Goal: Transaction & Acquisition: Purchase product/service

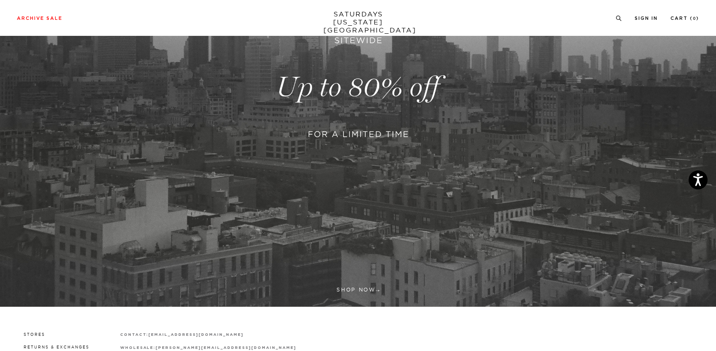
scroll to position [65, 0]
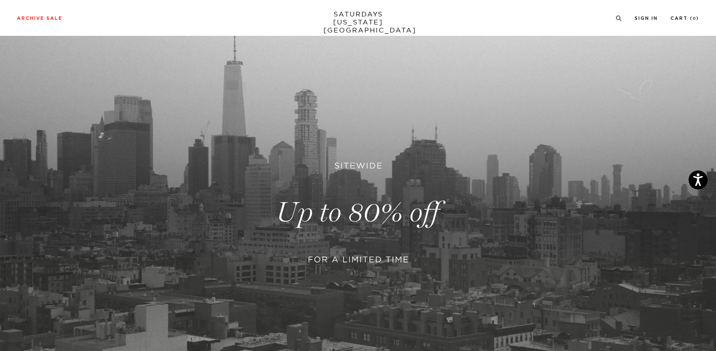
click at [382, 197] on link at bounding box center [358, 212] width 716 height 439
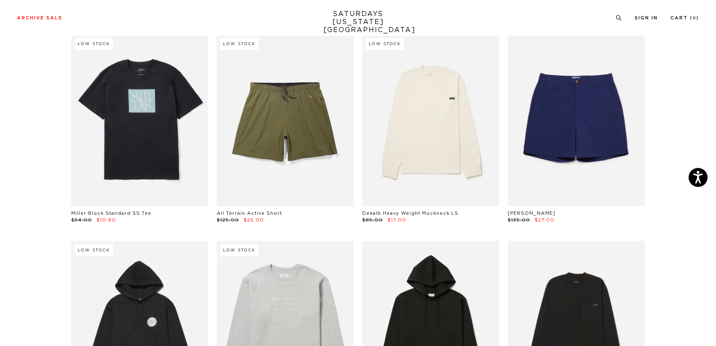
scroll to position [3712, 0]
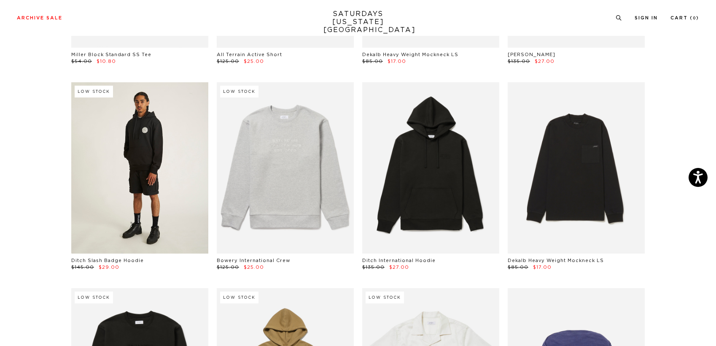
click at [97, 185] on link at bounding box center [139, 167] width 137 height 171
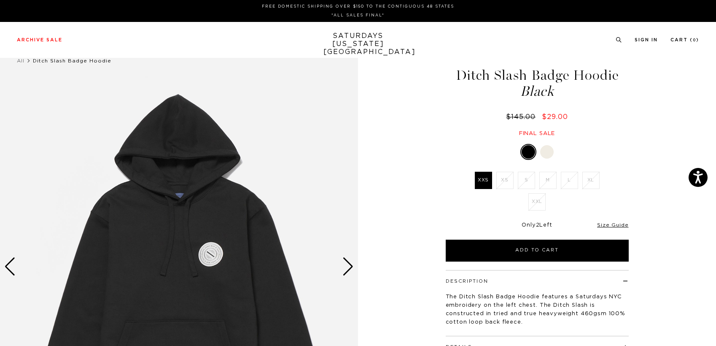
click at [212, 254] on img at bounding box center [179, 266] width 358 height 447
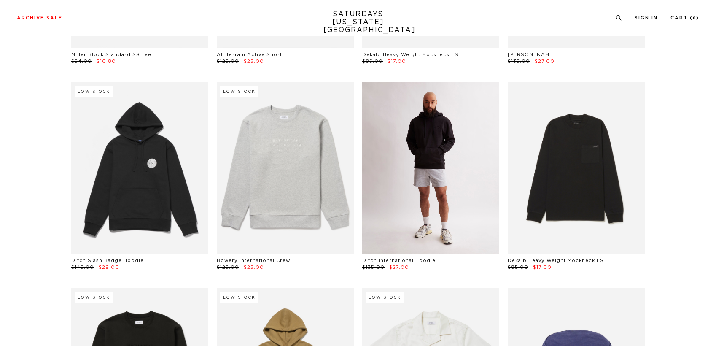
click at [456, 175] on link at bounding box center [430, 167] width 137 height 171
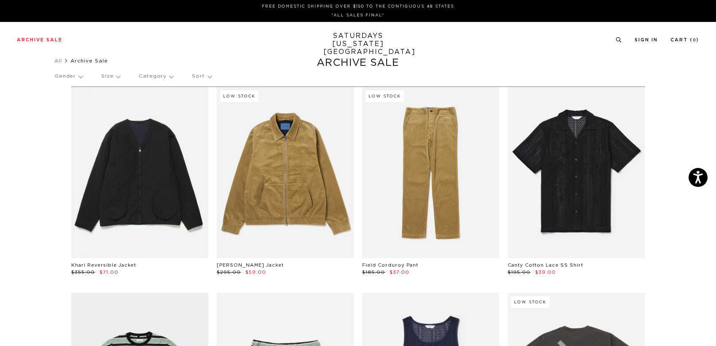
click at [120, 76] on p "Size" at bounding box center [110, 76] width 19 height 19
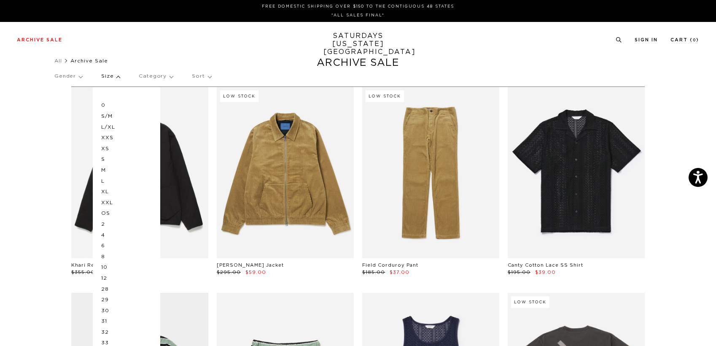
click at [109, 173] on p "M" at bounding box center [126, 170] width 51 height 11
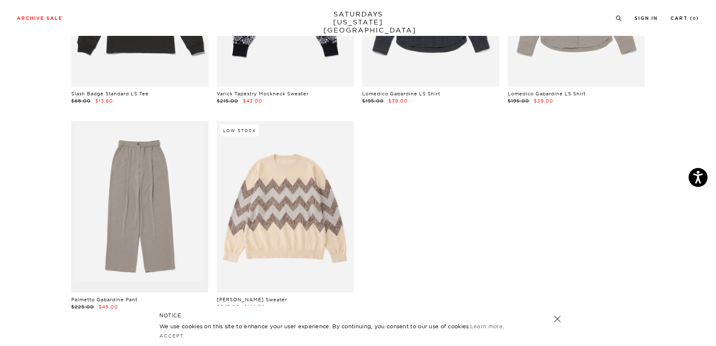
scroll to position [3374, 0]
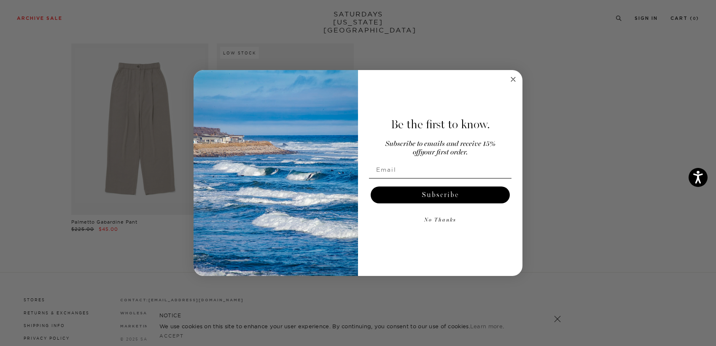
click at [508, 79] on div "Close dialog Be the first to know. Subscribe to emails and receive 15% off your…" at bounding box center [358, 173] width 329 height 206
click at [511, 76] on circle "Close dialog" at bounding box center [514, 80] width 10 height 10
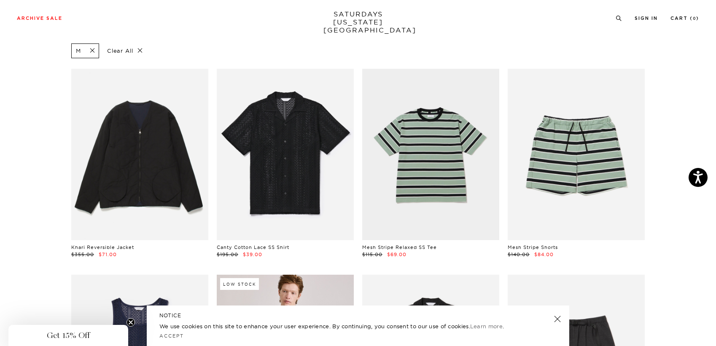
scroll to position [0, 0]
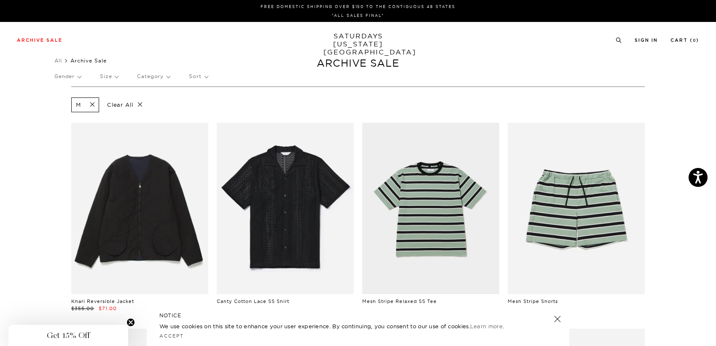
click at [88, 104] on span at bounding box center [90, 105] width 18 height 8
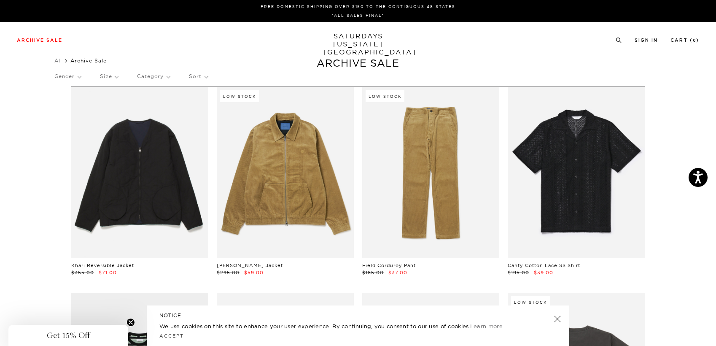
click at [115, 77] on p "Size" at bounding box center [109, 76] width 18 height 19
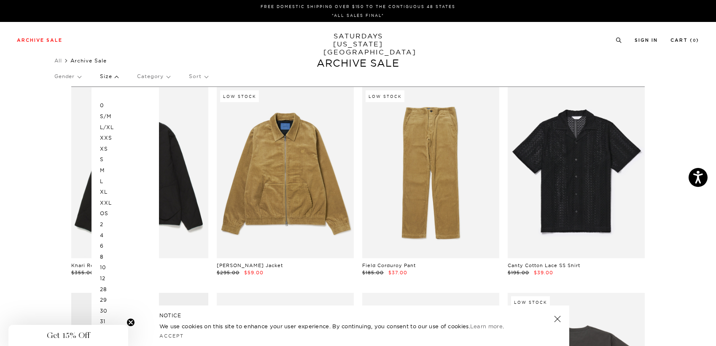
click at [106, 178] on p "L" at bounding box center [125, 181] width 51 height 11
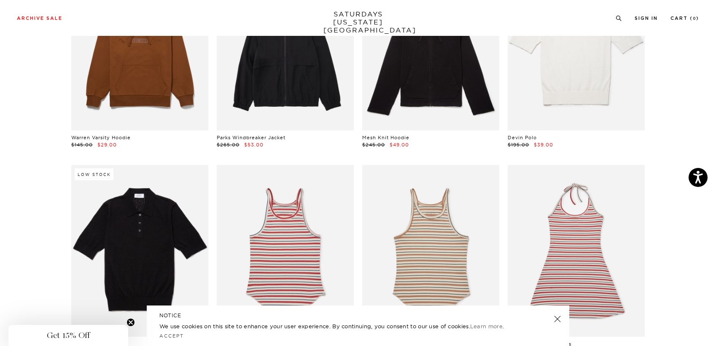
scroll to position [2657, 0]
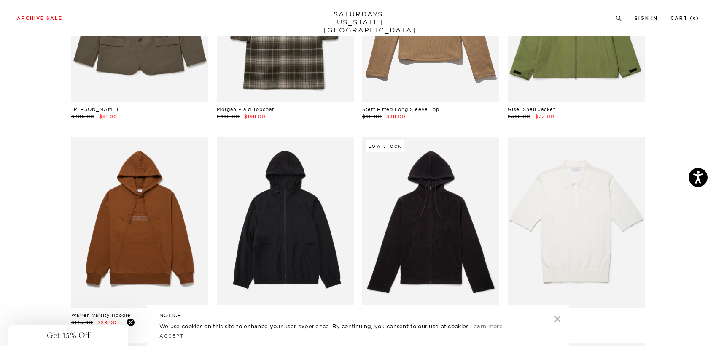
scroll to position [2488, 0]
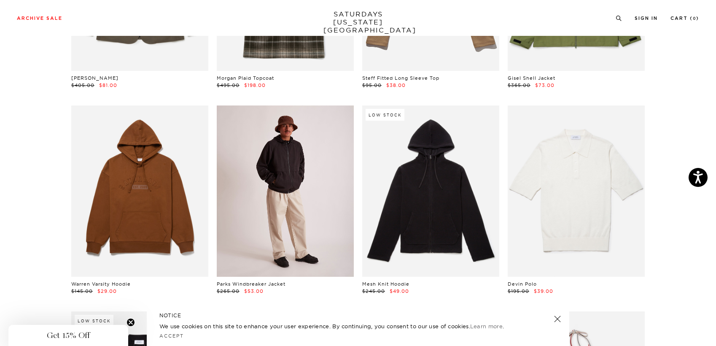
click at [286, 215] on link at bounding box center [285, 190] width 137 height 171
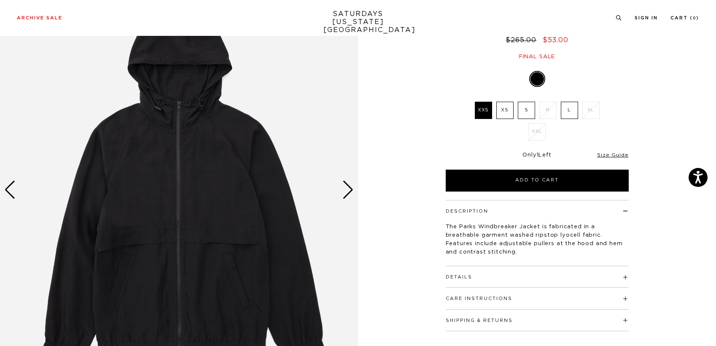
scroll to position [84, 0]
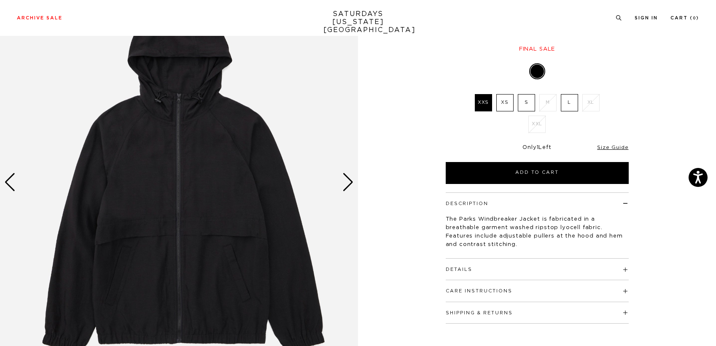
click at [347, 184] on div "Next slide" at bounding box center [347, 182] width 11 height 19
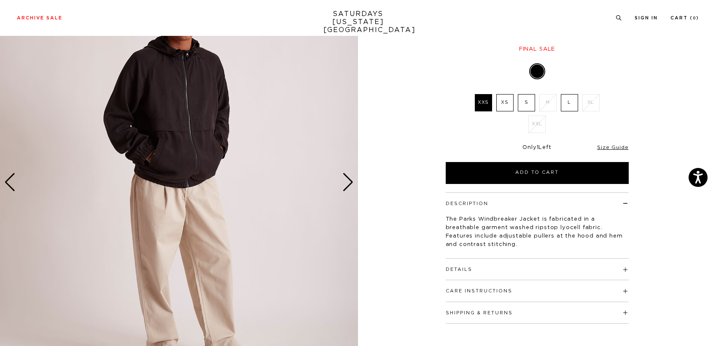
click at [347, 185] on div "Next slide" at bounding box center [347, 182] width 11 height 19
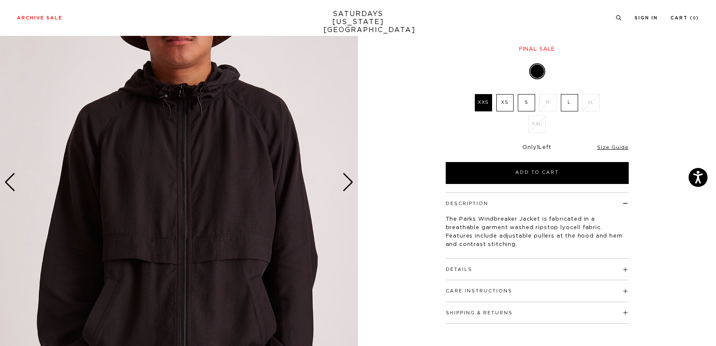
click at [351, 183] on div "Next slide" at bounding box center [347, 182] width 11 height 19
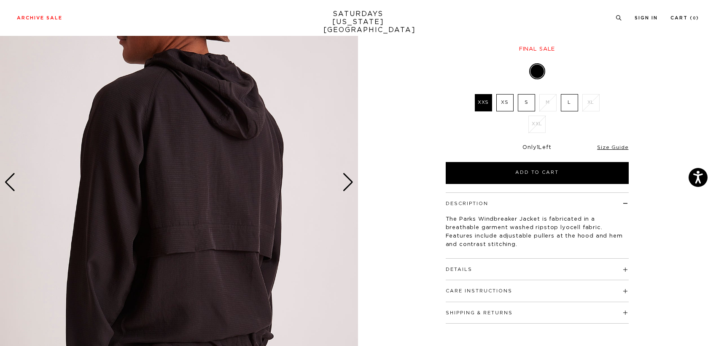
click at [351, 182] on div "Next slide" at bounding box center [347, 182] width 11 height 19
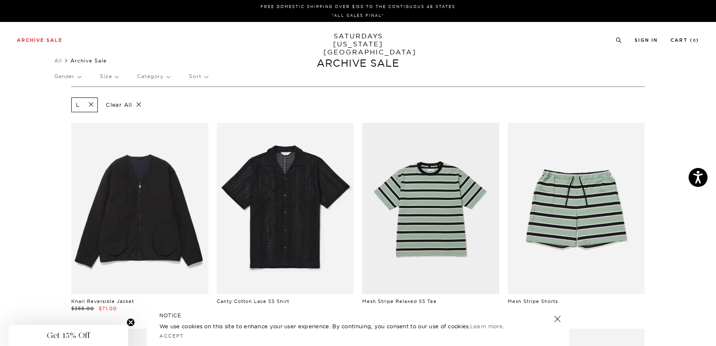
click span
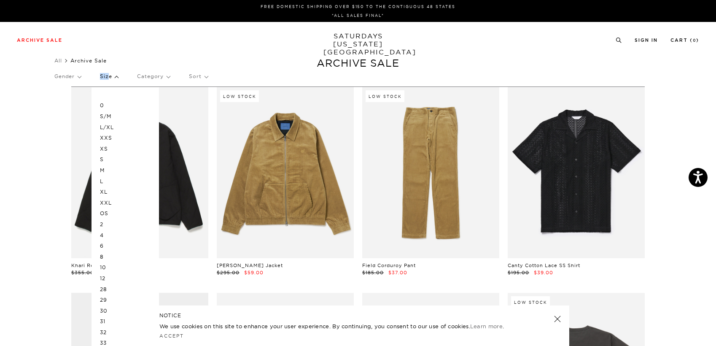
click at [110, 116] on p "S/M" at bounding box center [125, 116] width 51 height 11
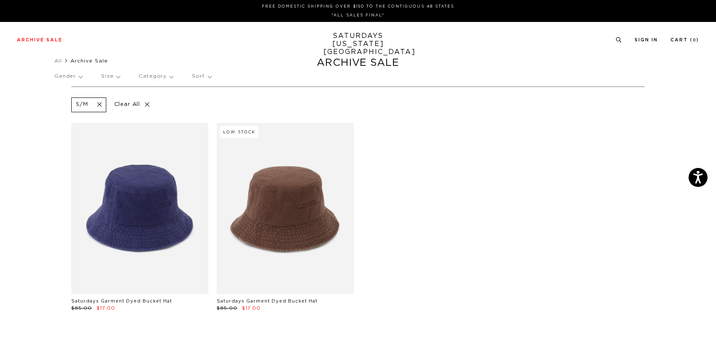
click at [98, 102] on span at bounding box center [97, 105] width 18 height 8
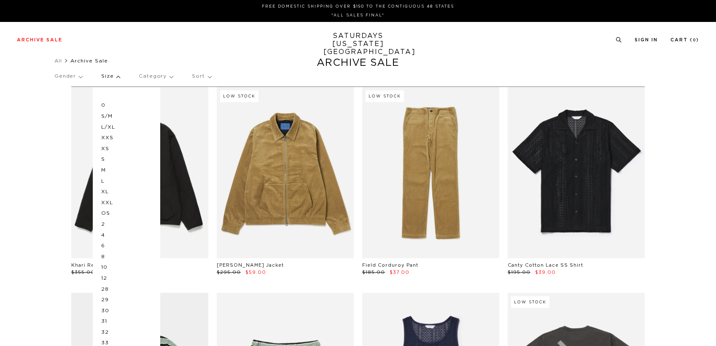
click at [106, 162] on p "S" at bounding box center [126, 159] width 51 height 11
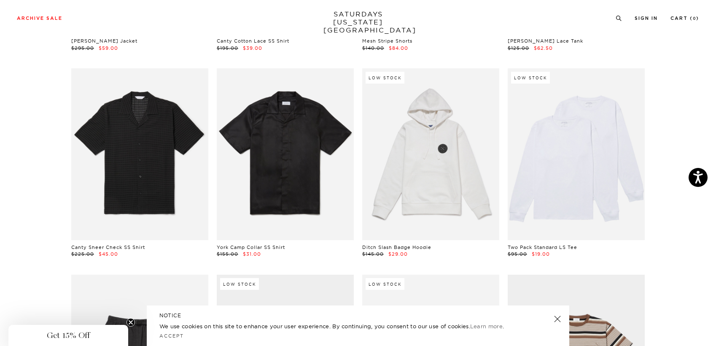
scroll to position [253, 0]
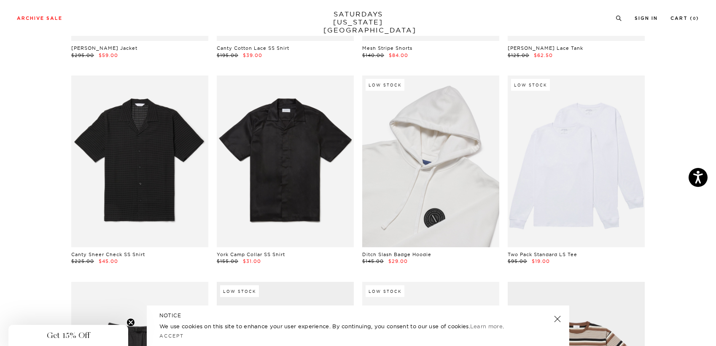
click at [468, 173] on link at bounding box center [430, 160] width 137 height 171
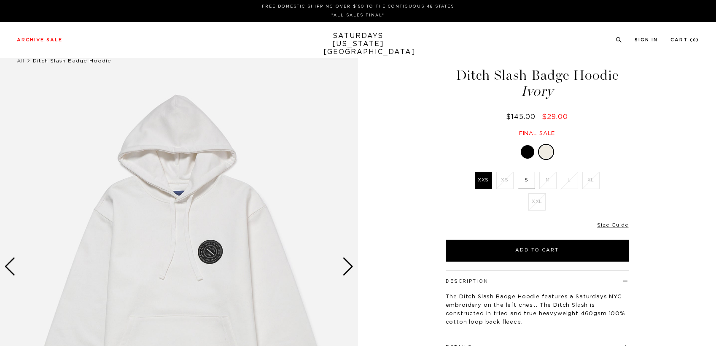
click at [523, 182] on label "S" at bounding box center [526, 180] width 17 height 17
click at [0, 0] on input "S" at bounding box center [0, 0] width 0 height 0
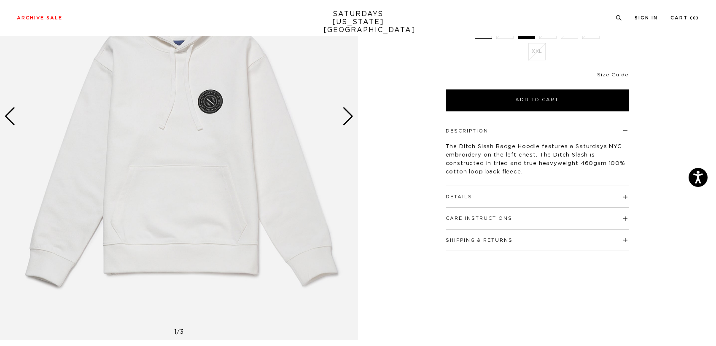
scroll to position [169, 0]
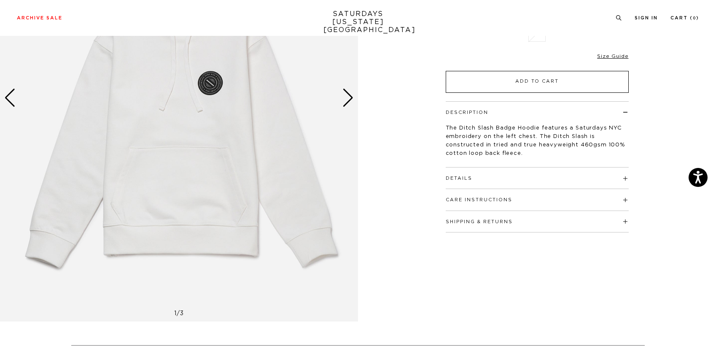
click at [513, 83] on button "Add to Cart" at bounding box center [537, 82] width 183 height 22
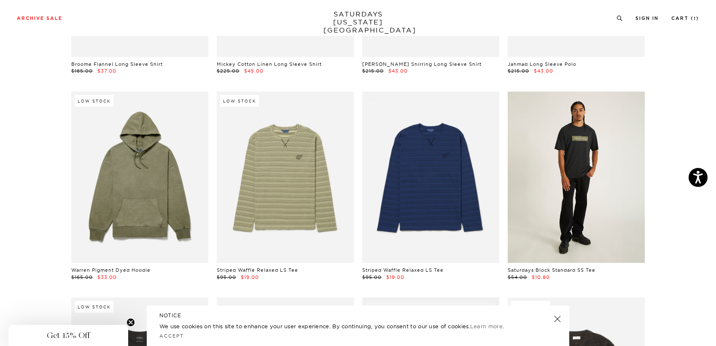
scroll to position [3543, 0]
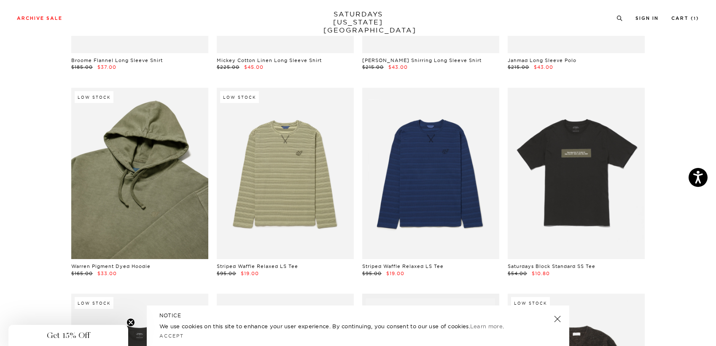
click at [108, 219] on link at bounding box center [139, 173] width 137 height 171
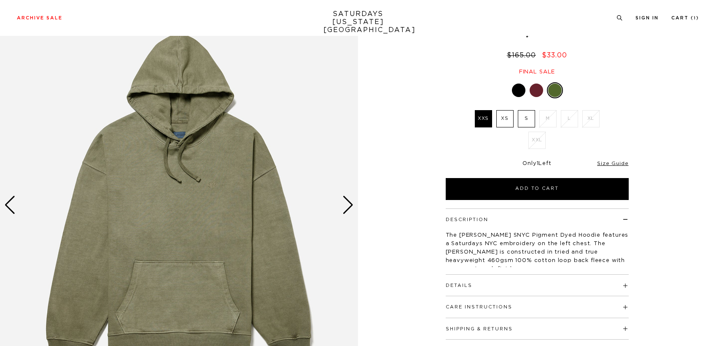
scroll to position [84, 0]
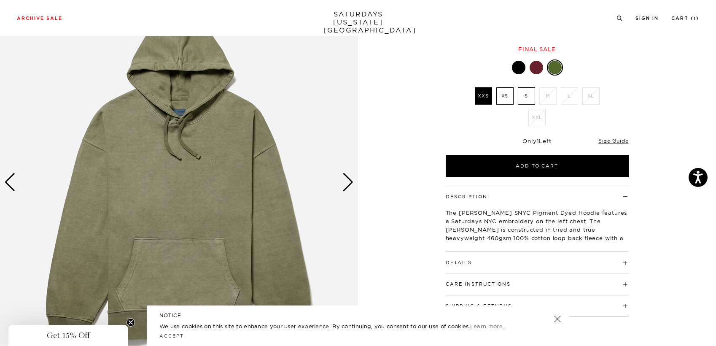
click at [350, 186] on div "Next slide" at bounding box center [347, 182] width 11 height 19
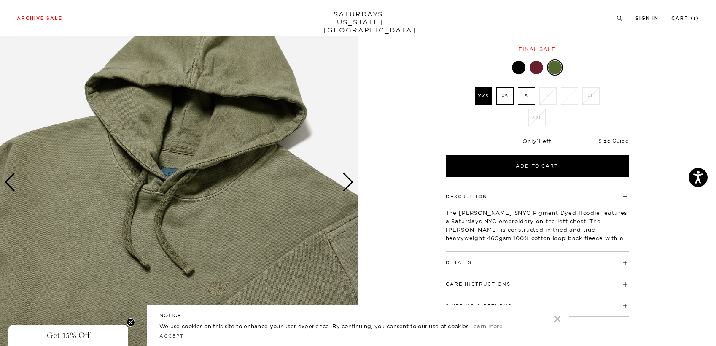
click at [350, 186] on div "Next slide" at bounding box center [347, 182] width 11 height 19
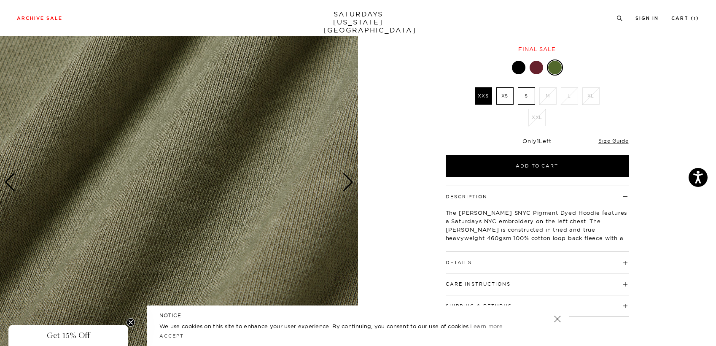
click at [350, 186] on div "Next slide" at bounding box center [347, 182] width 11 height 19
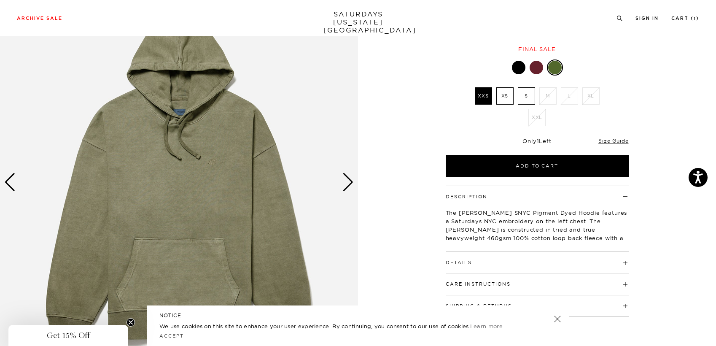
click at [350, 186] on div "Next slide" at bounding box center [347, 182] width 11 height 19
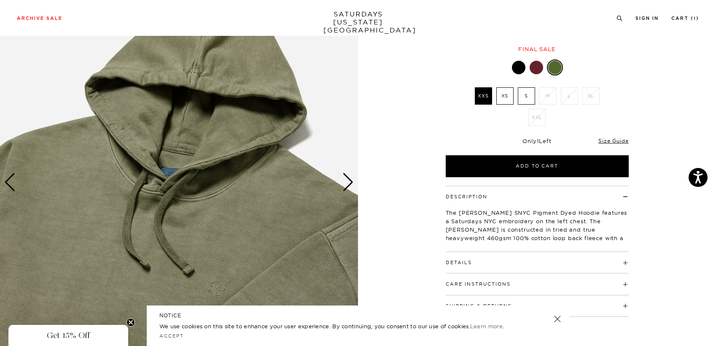
click at [350, 186] on div "Next slide" at bounding box center [347, 182] width 11 height 19
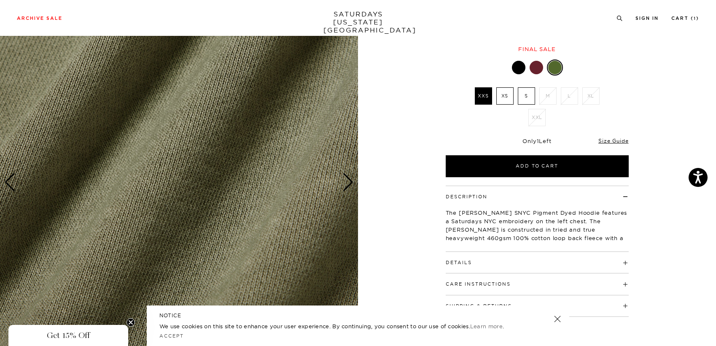
click at [350, 186] on div "Next slide" at bounding box center [347, 182] width 11 height 19
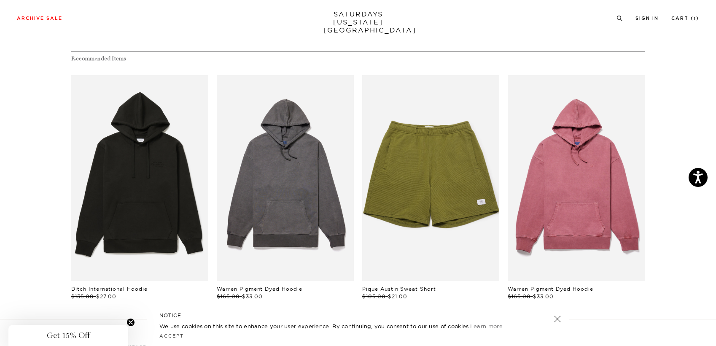
scroll to position [464, 0]
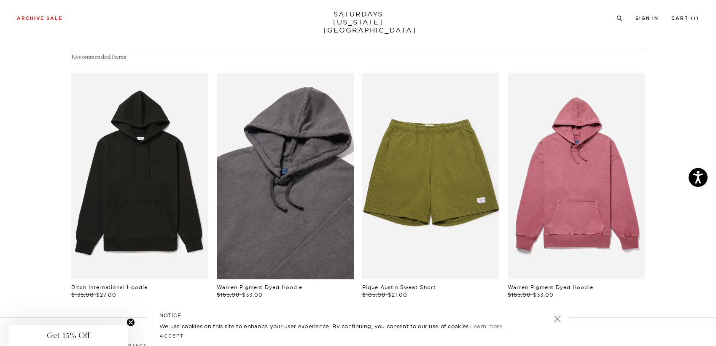
click at [265, 196] on link "files/BBM64270_sub02.jpg" at bounding box center [285, 176] width 137 height 206
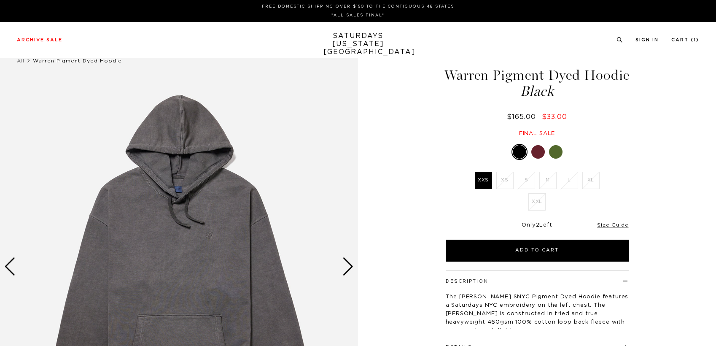
click at [555, 159] on div at bounding box center [555, 151] width 13 height 13
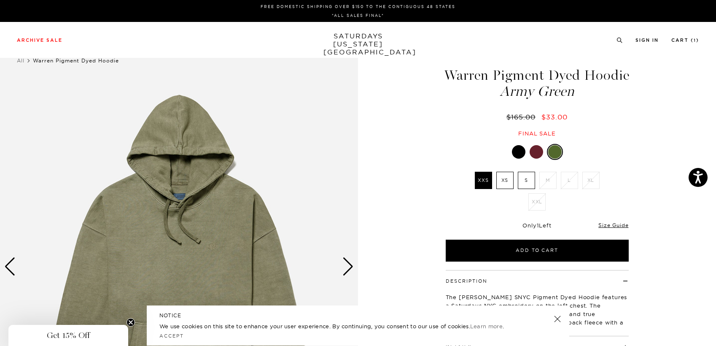
click at [526, 189] on label "S" at bounding box center [526, 180] width 17 height 17
click at [0, 0] on input "S" at bounding box center [0, 0] width 0 height 0
click at [643, 149] on div "1 / 3 [PERSON_NAME] Pigment Dyed Hoodie Army Green $165.00 $33.00" at bounding box center [358, 266] width 716 height 447
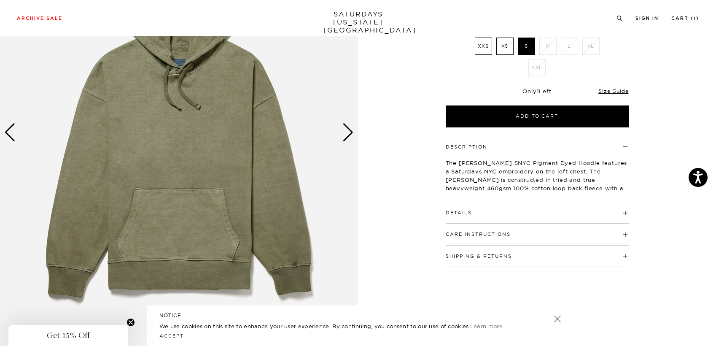
scroll to position [127, 0]
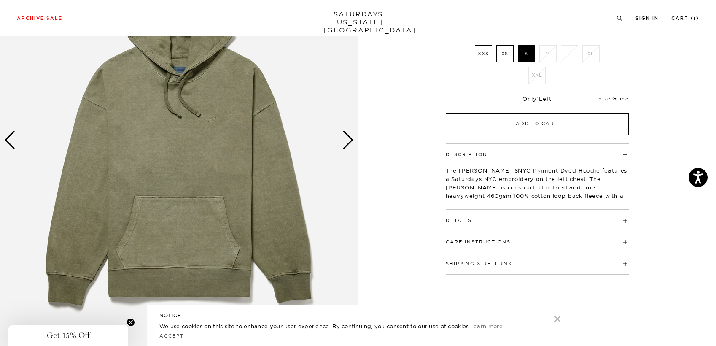
click at [547, 135] on button "Add to Cart" at bounding box center [537, 124] width 183 height 22
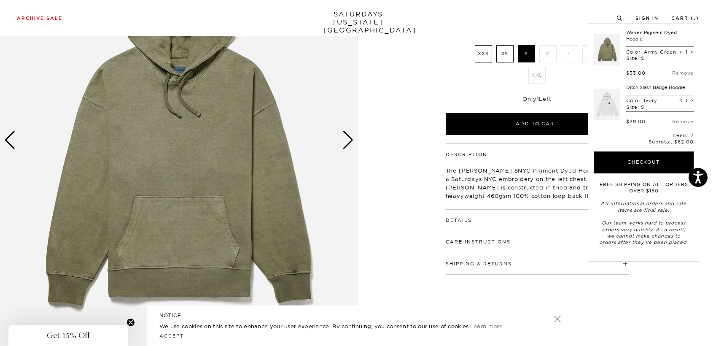
click at [681, 100] on span "<" at bounding box center [680, 100] width 3 height 6
type input "0"
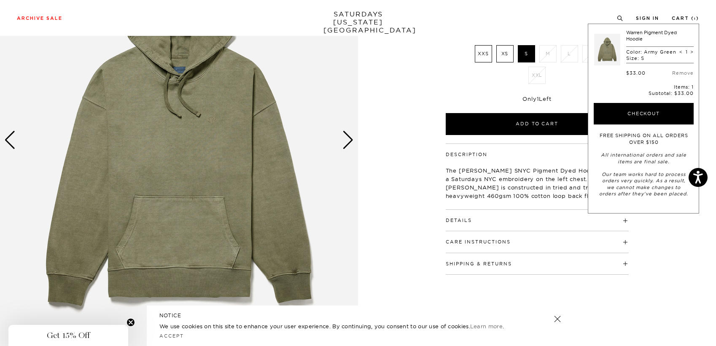
click at [520, 32] on div at bounding box center [518, 25] width 13 height 13
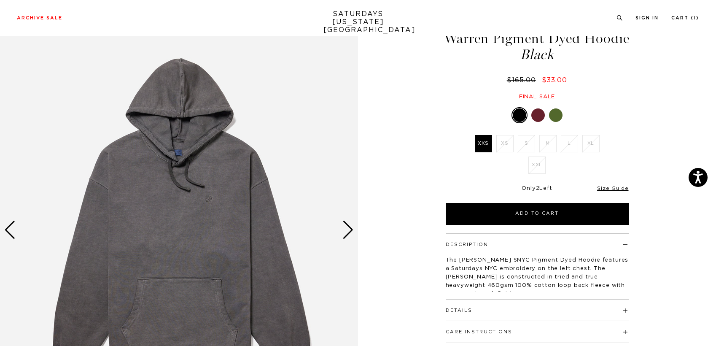
scroll to position [84, 0]
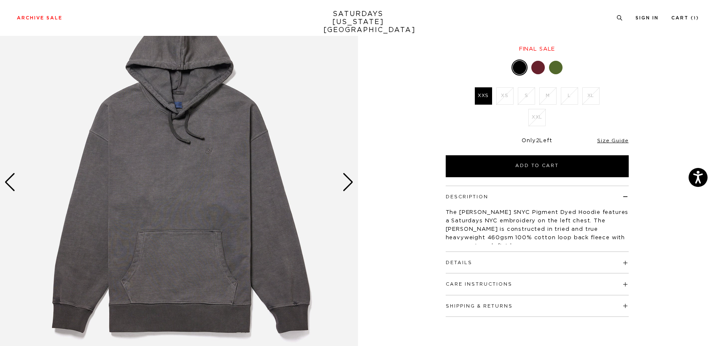
click at [559, 74] on div at bounding box center [555, 67] width 13 height 13
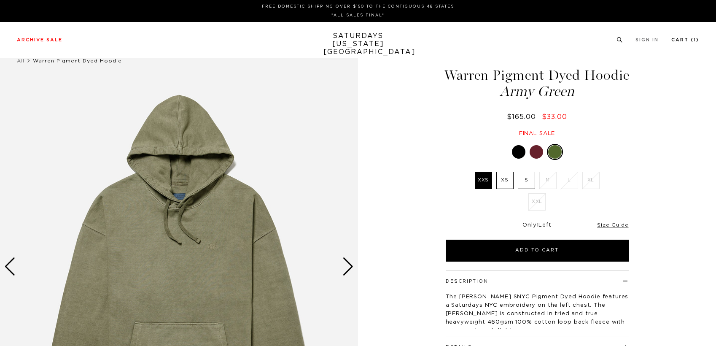
click at [676, 40] on link "Cart ( 1 )" at bounding box center [685, 40] width 28 height 5
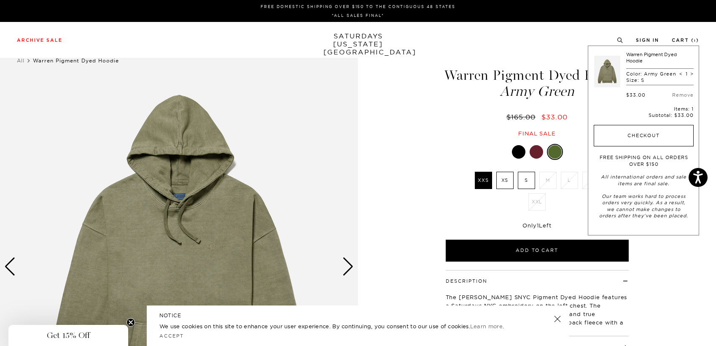
click at [642, 137] on button "Checkout" at bounding box center [644, 136] width 100 height 22
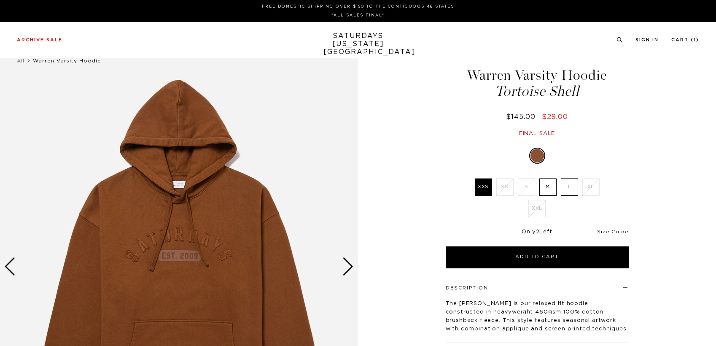
click at [549, 185] on label "M" at bounding box center [547, 186] width 17 height 17
click at [0, 0] on input "M" at bounding box center [0, 0] width 0 height 0
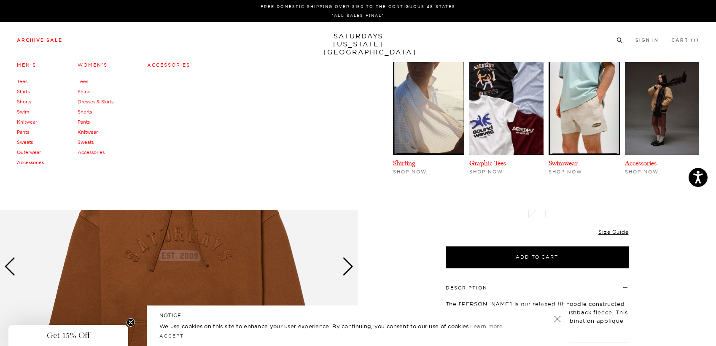
click at [30, 39] on link "Archive Sale" at bounding box center [40, 40] width 46 height 5
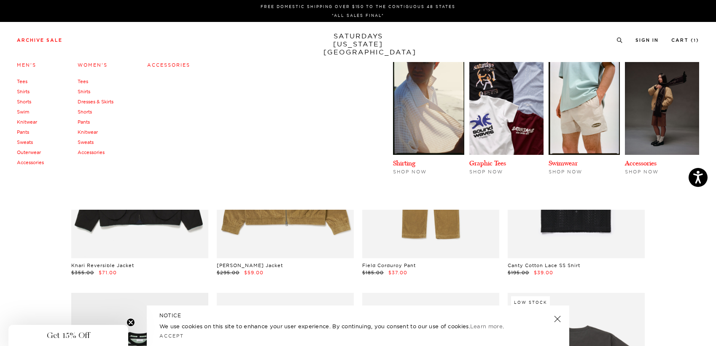
click at [26, 143] on link "Sweats" at bounding box center [25, 142] width 16 height 6
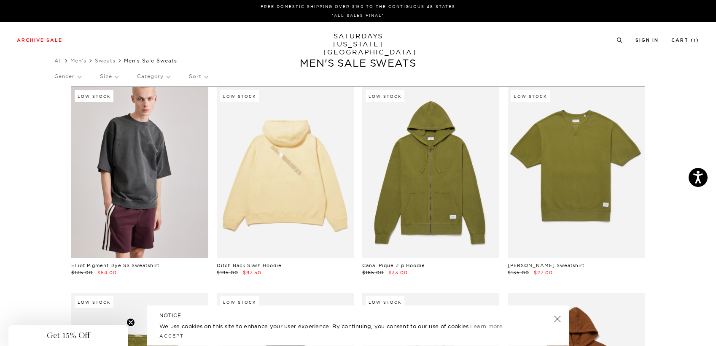
click at [101, 79] on div "Gender Size Category Sort" at bounding box center [357, 76] width 607 height 19
click at [107, 78] on p "Size" at bounding box center [109, 76] width 18 height 19
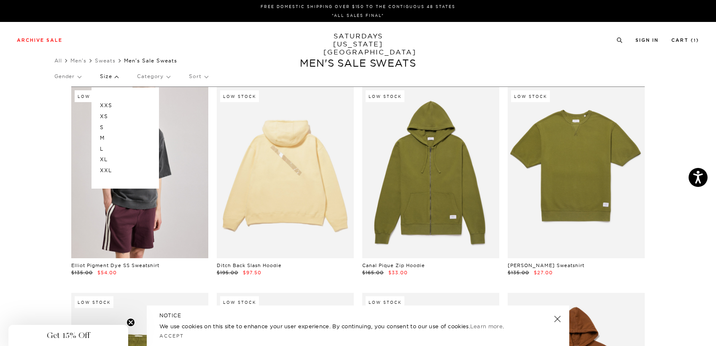
click at [107, 138] on p "M" at bounding box center [125, 137] width 51 height 11
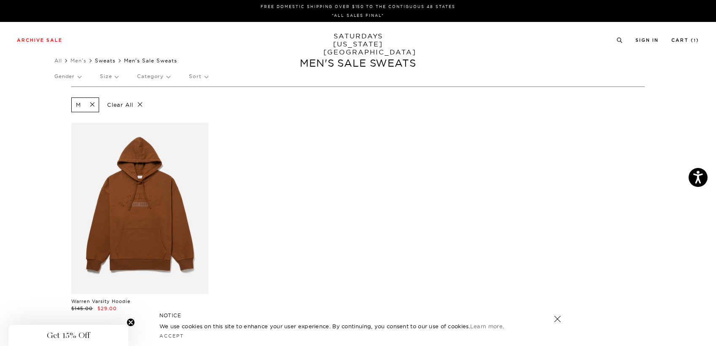
click at [105, 58] on link "Sweats" at bounding box center [105, 60] width 21 height 6
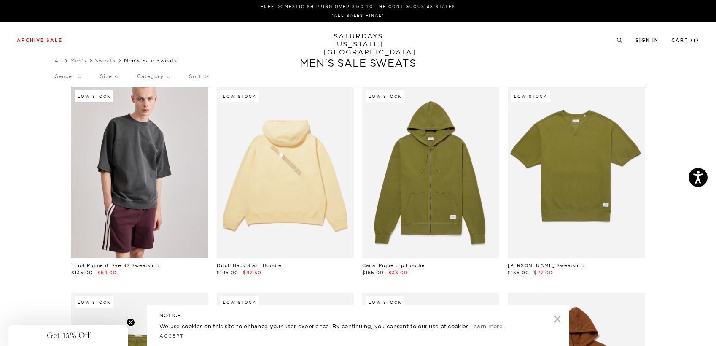
click at [369, 40] on link "SATURDAYS [US_STATE][GEOGRAPHIC_DATA]" at bounding box center [358, 44] width 70 height 24
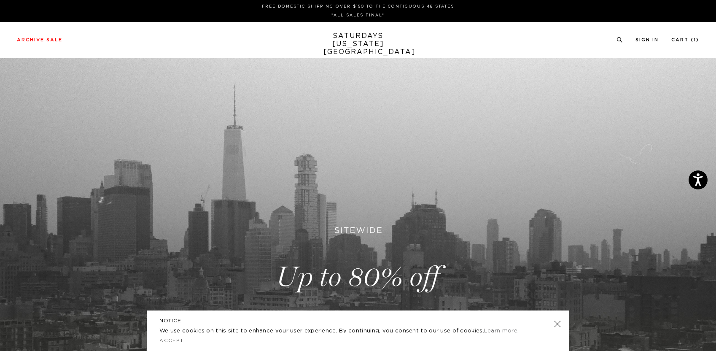
click at [353, 42] on link "SATURDAYS [US_STATE][GEOGRAPHIC_DATA]" at bounding box center [358, 44] width 70 height 24
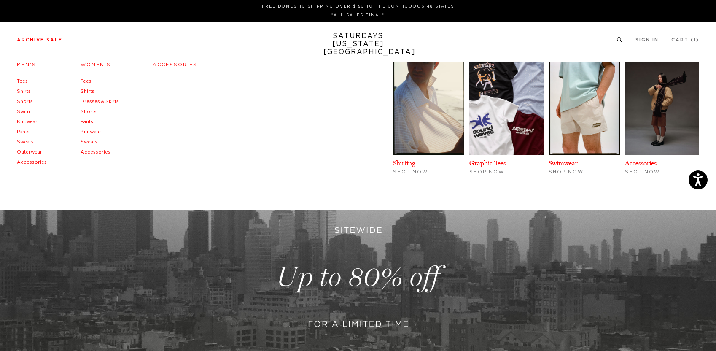
click at [29, 66] on link "Men's" at bounding box center [26, 64] width 19 height 5
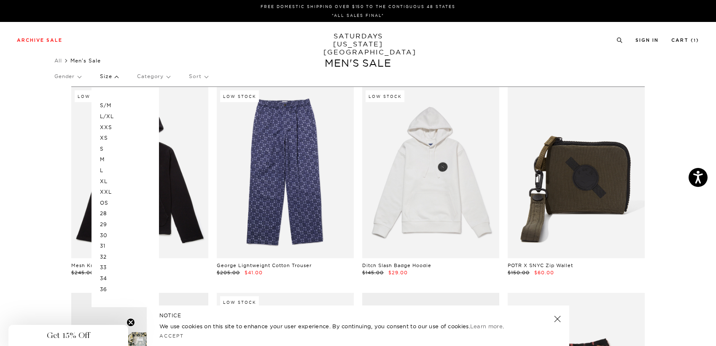
click at [112, 156] on p "M" at bounding box center [125, 159] width 51 height 11
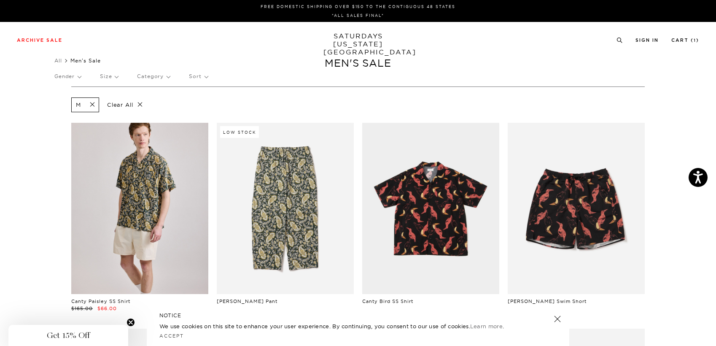
click at [81, 106] on span at bounding box center [90, 105] width 18 height 8
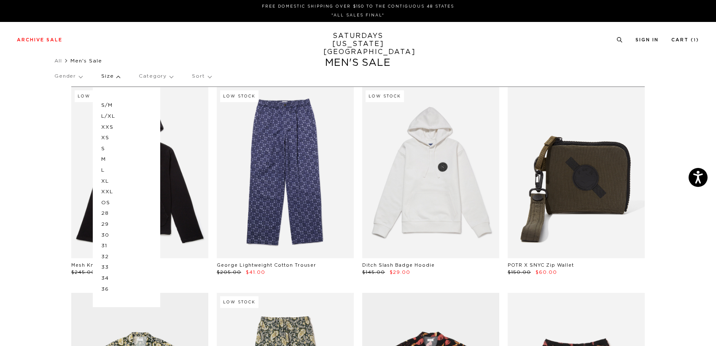
click at [113, 148] on p "S" at bounding box center [126, 148] width 51 height 11
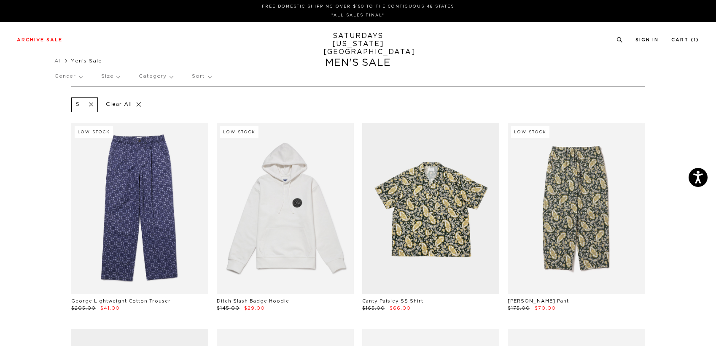
click at [82, 108] on span at bounding box center [89, 105] width 18 height 8
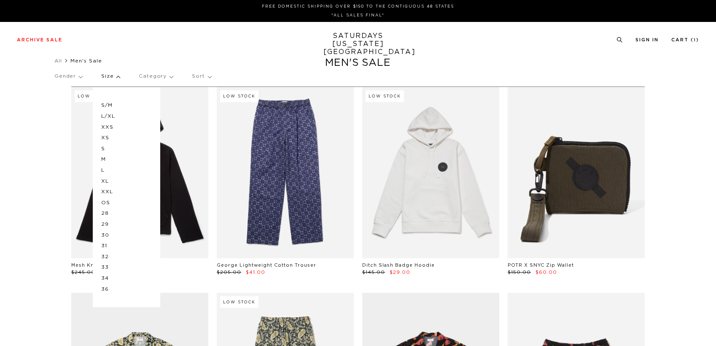
click at [113, 165] on p "L" at bounding box center [126, 170] width 51 height 11
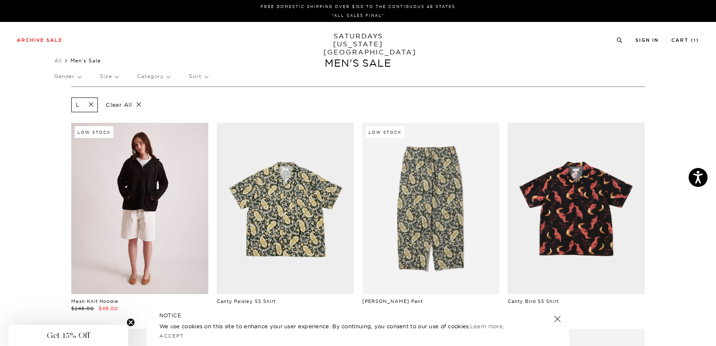
click at [148, 209] on link at bounding box center [139, 208] width 137 height 171
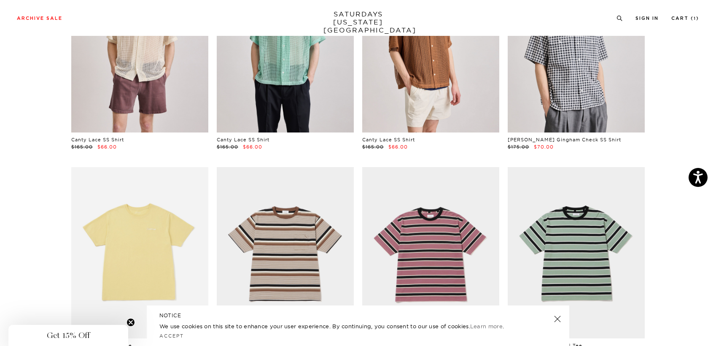
scroll to position [2138, 0]
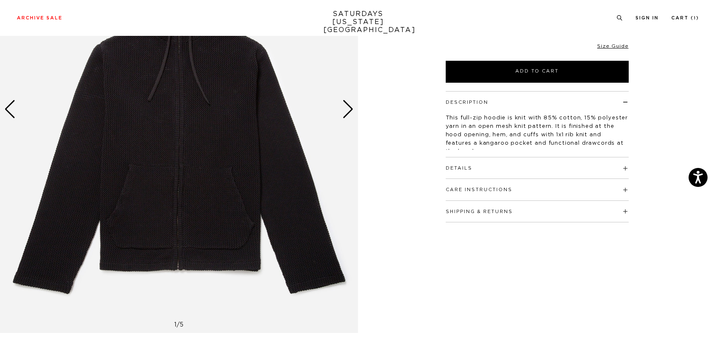
scroll to position [42, 0]
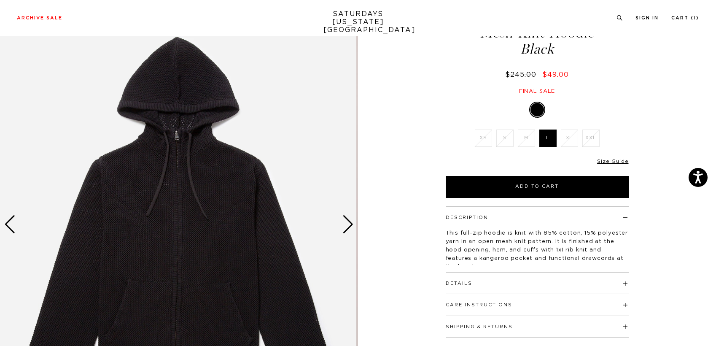
click at [338, 220] on img at bounding box center [177, 223] width 358 height 447
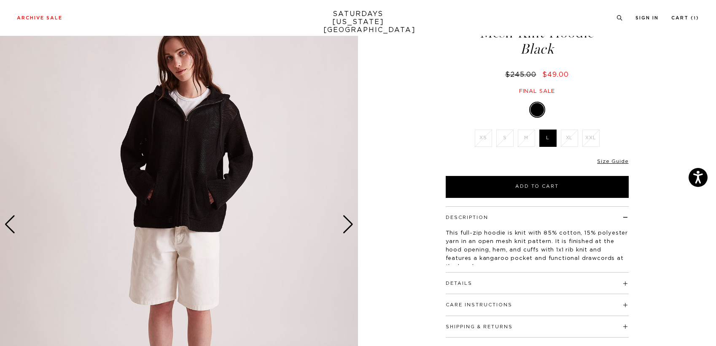
click at [345, 219] on div "Next slide" at bounding box center [347, 224] width 11 height 19
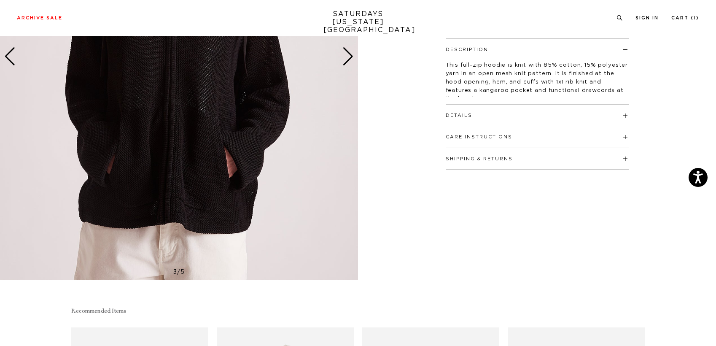
scroll to position [211, 0]
click at [475, 116] on h4 "Details" at bounding box center [537, 111] width 183 height 14
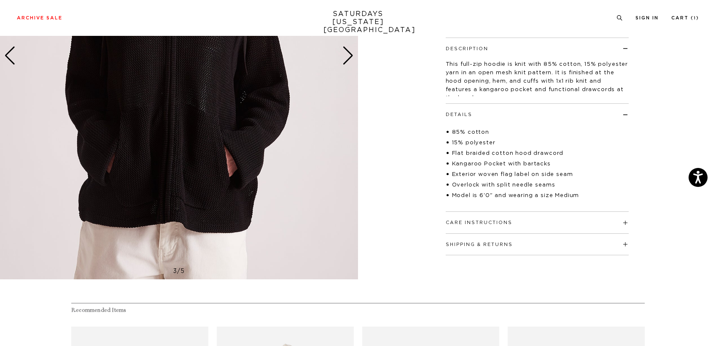
click at [486, 221] on button "Care Instructions" at bounding box center [479, 222] width 67 height 5
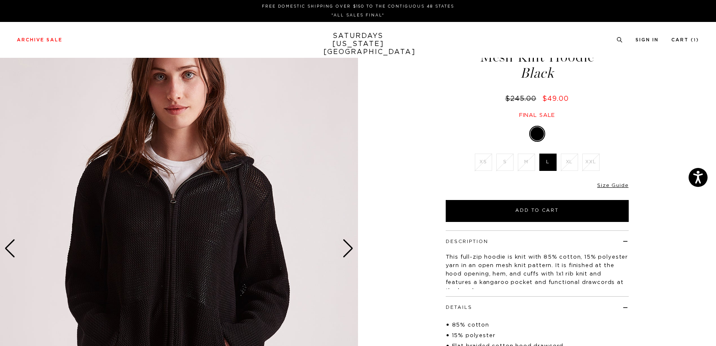
scroll to position [0, 0]
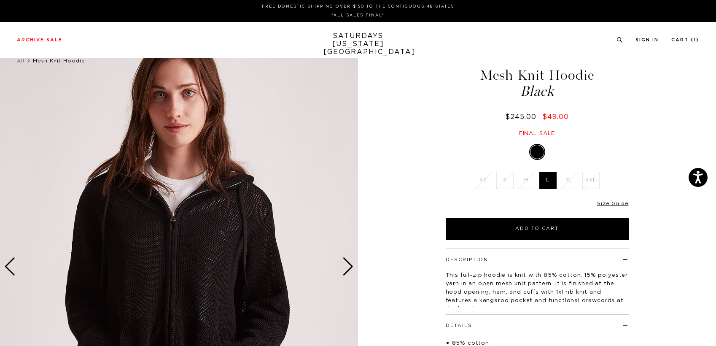
click at [358, 266] on div "3 / 5" at bounding box center [358, 307] width 716 height 529
click at [353, 264] on div "Next slide" at bounding box center [347, 266] width 11 height 19
